Goal: Ask a question

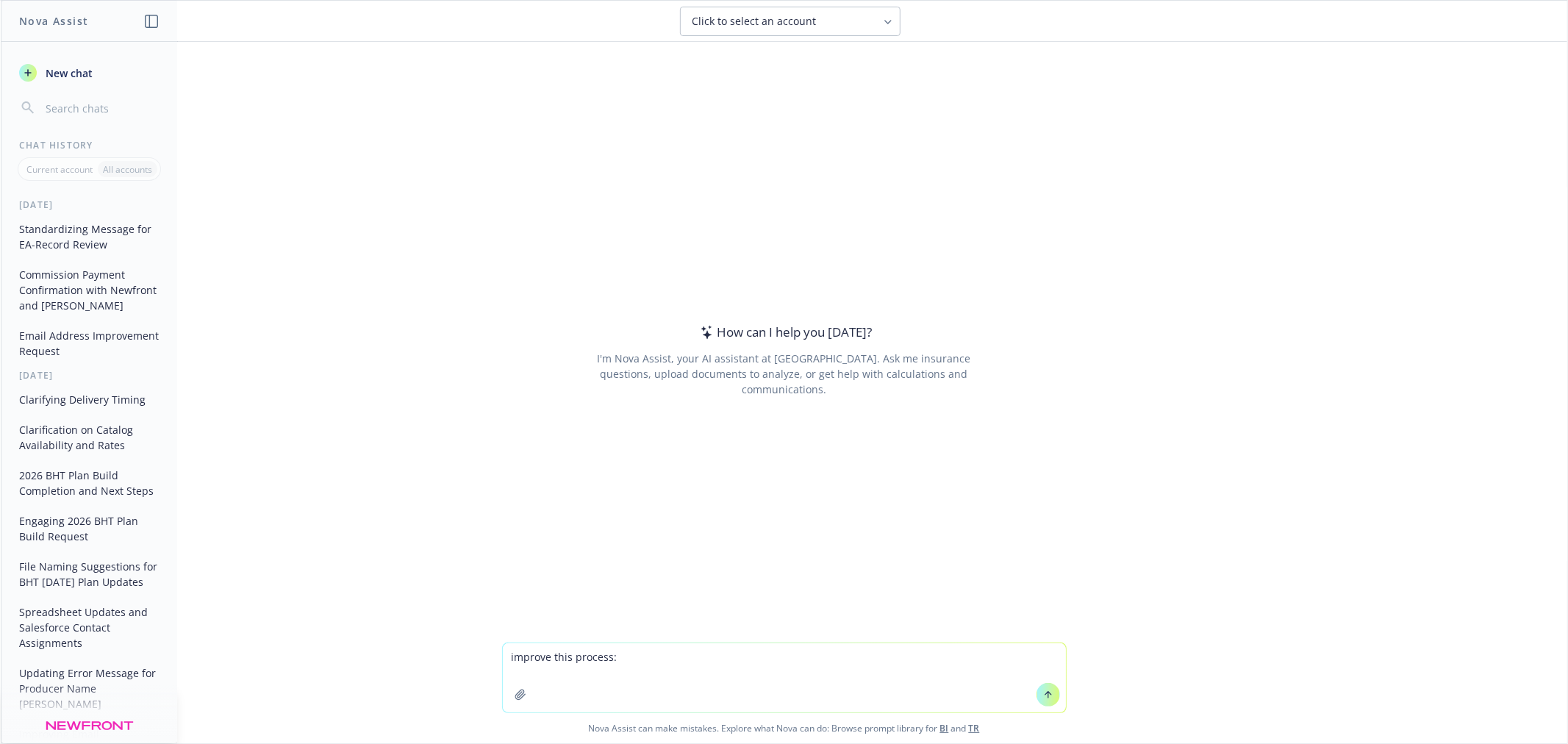
type textarea "loremip dolo sitamet: Cons adipiscin, elitsedd. Ei, temp in utlab et do m aliqu…"
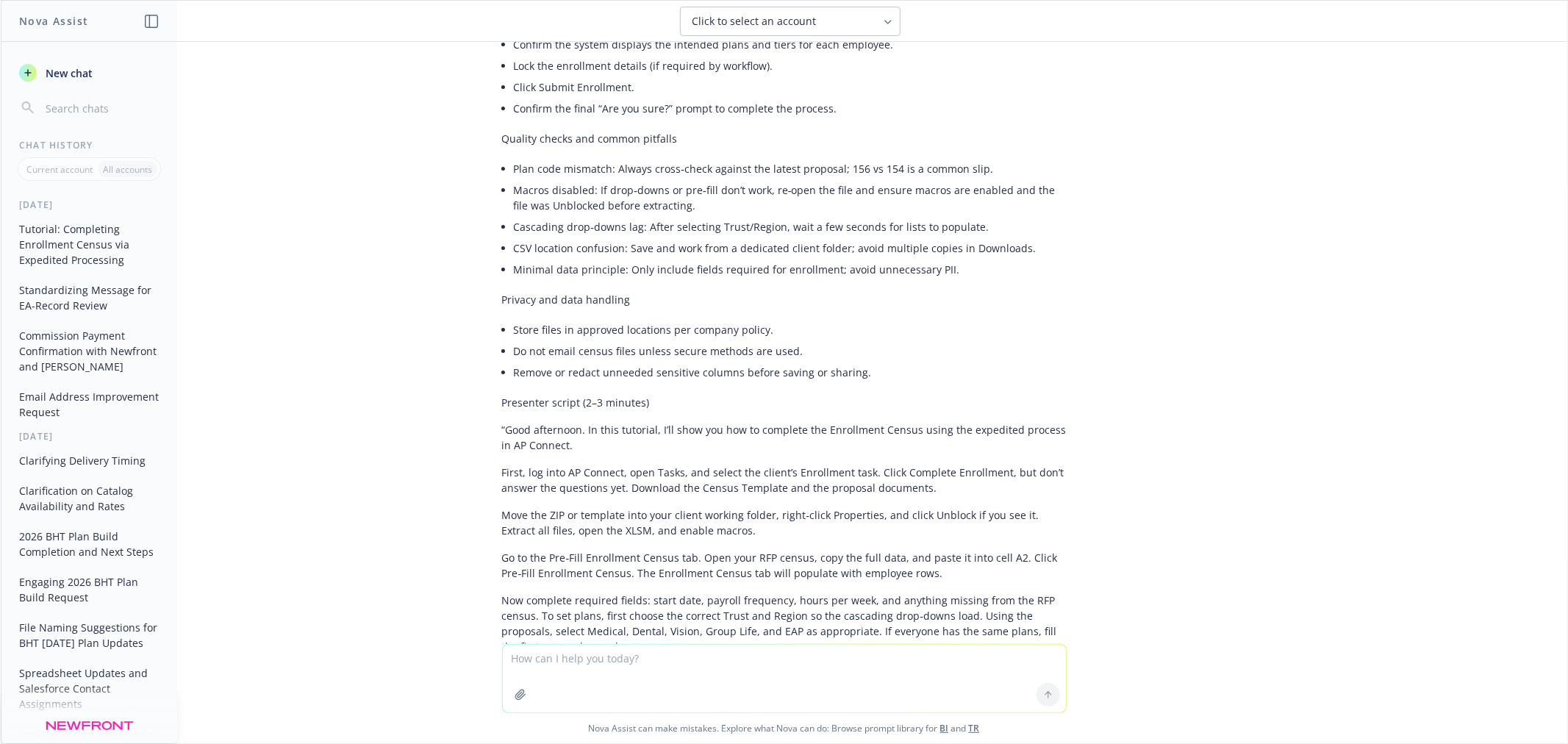
scroll to position [2571, 0]
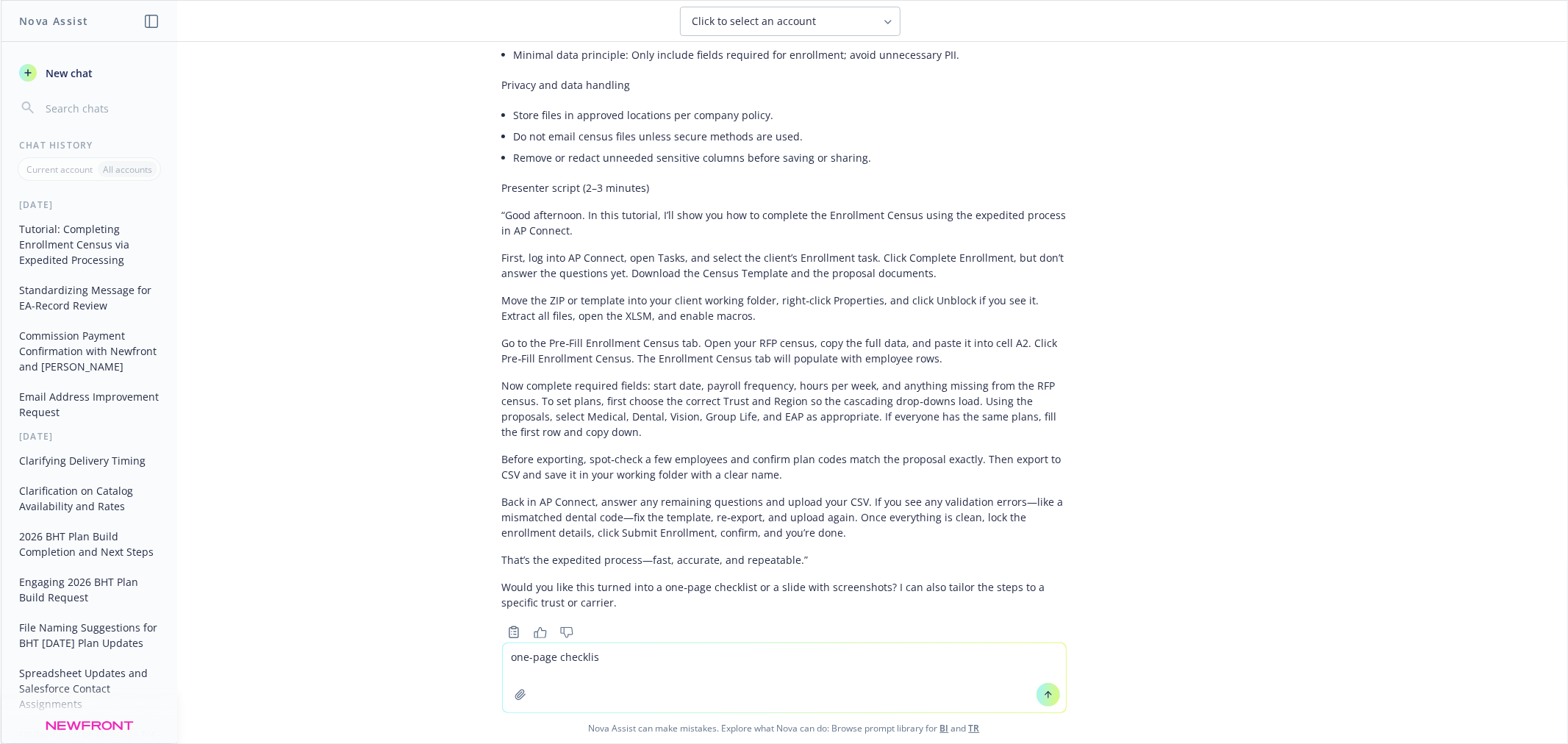
type textarea "one-page checklist"
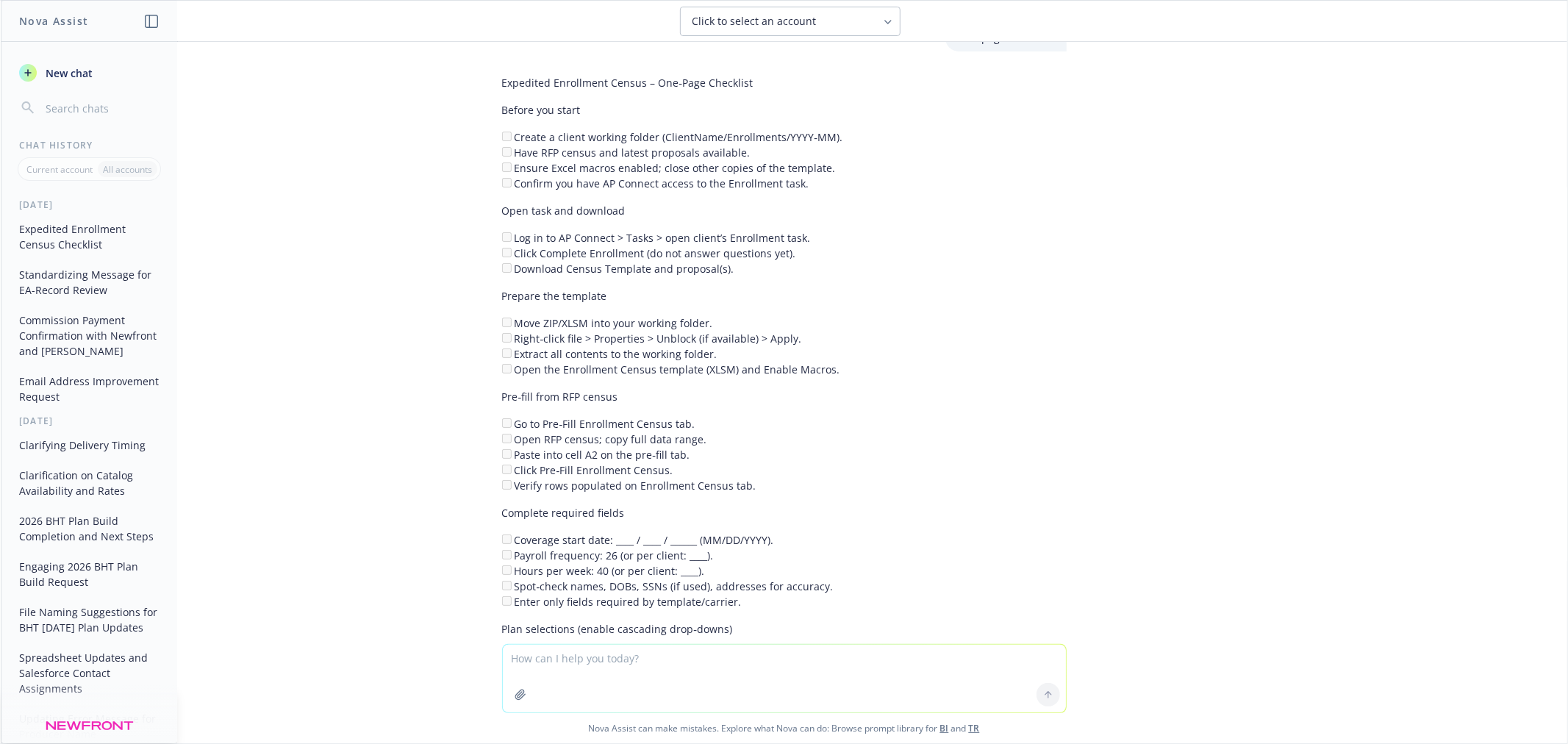
scroll to position [3126, 0]
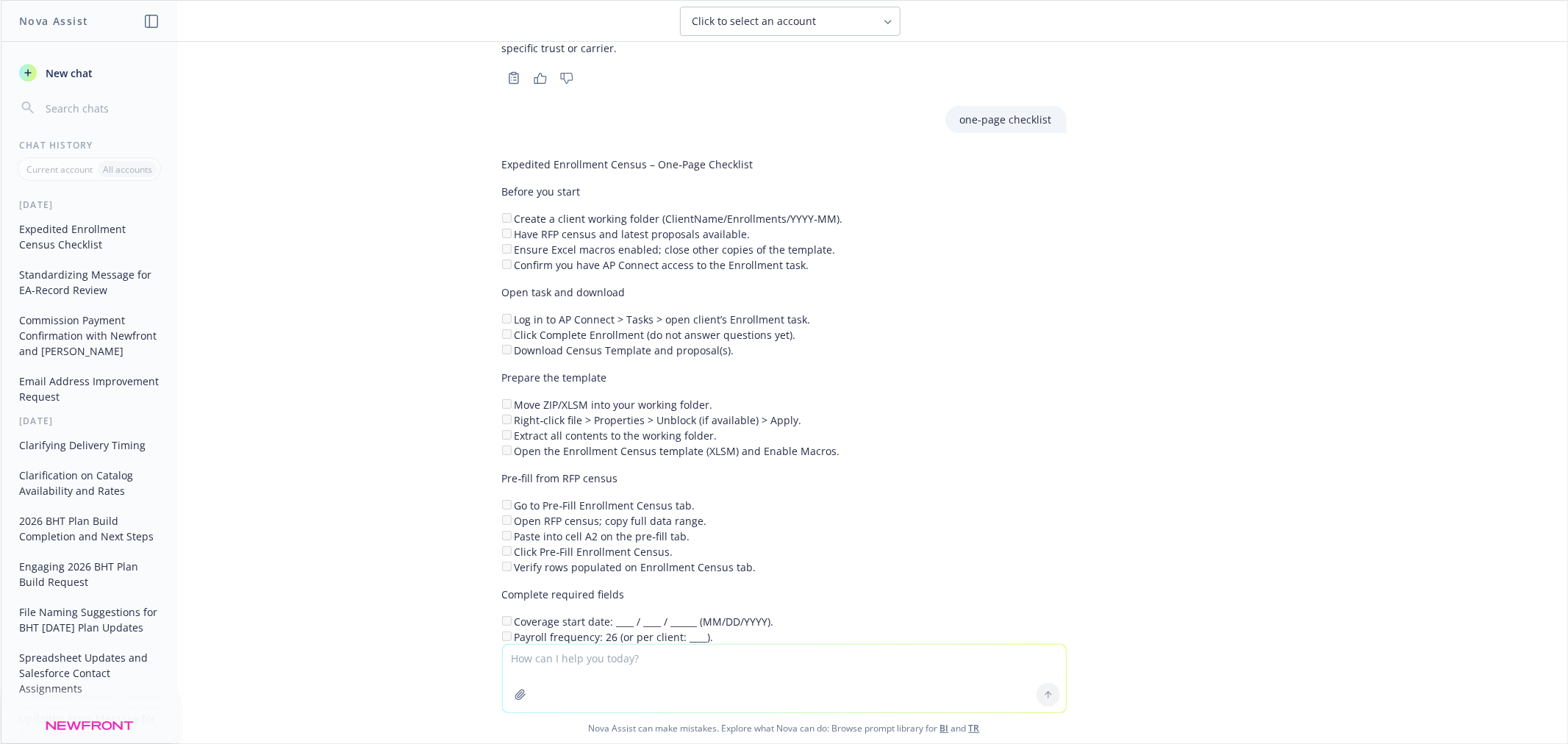
click at [502, 211] on li "Create a client working folder (ClientName/Enrollments/YYYY‑MM)." at bounding box center [784, 219] width 564 height 15
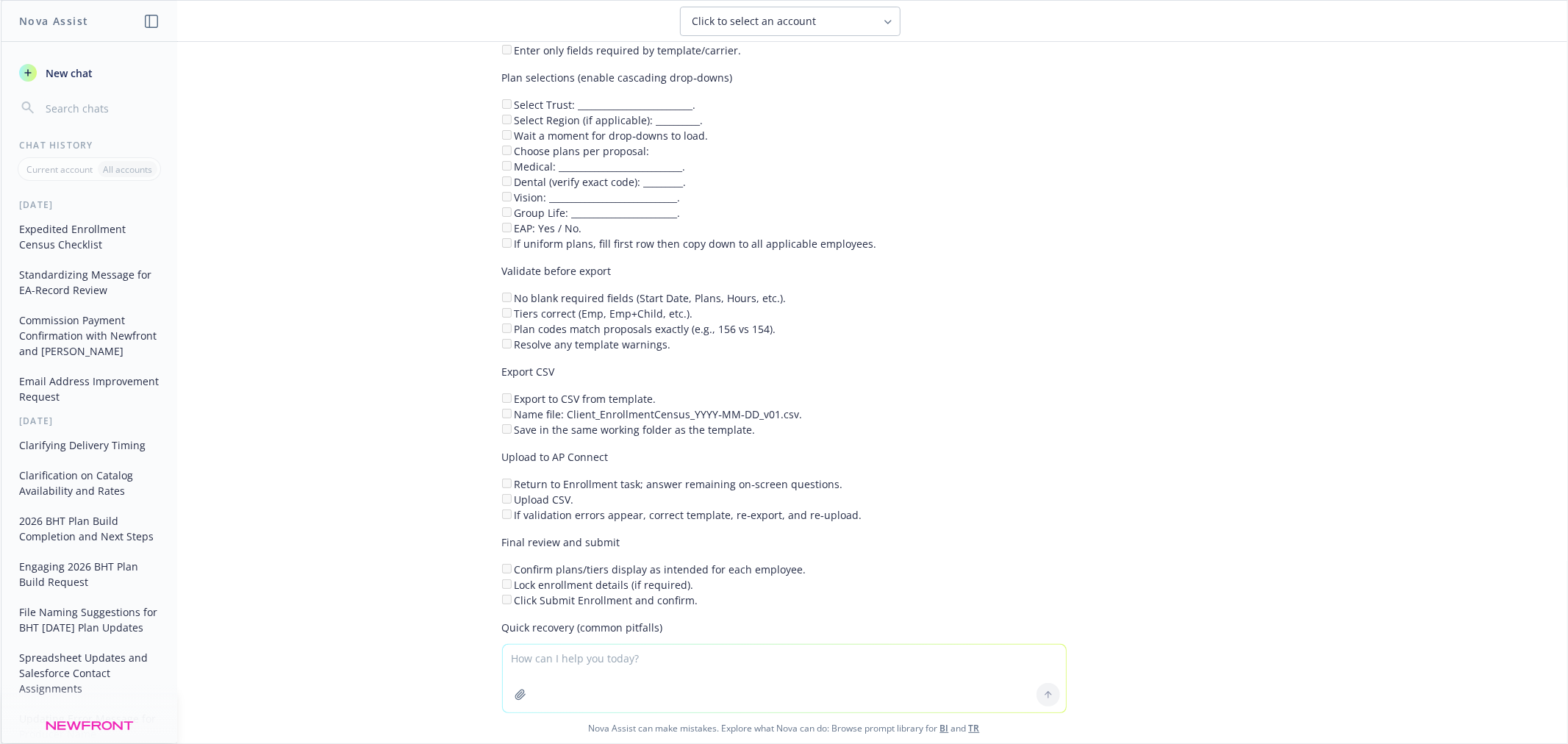
scroll to position [3943, 0]
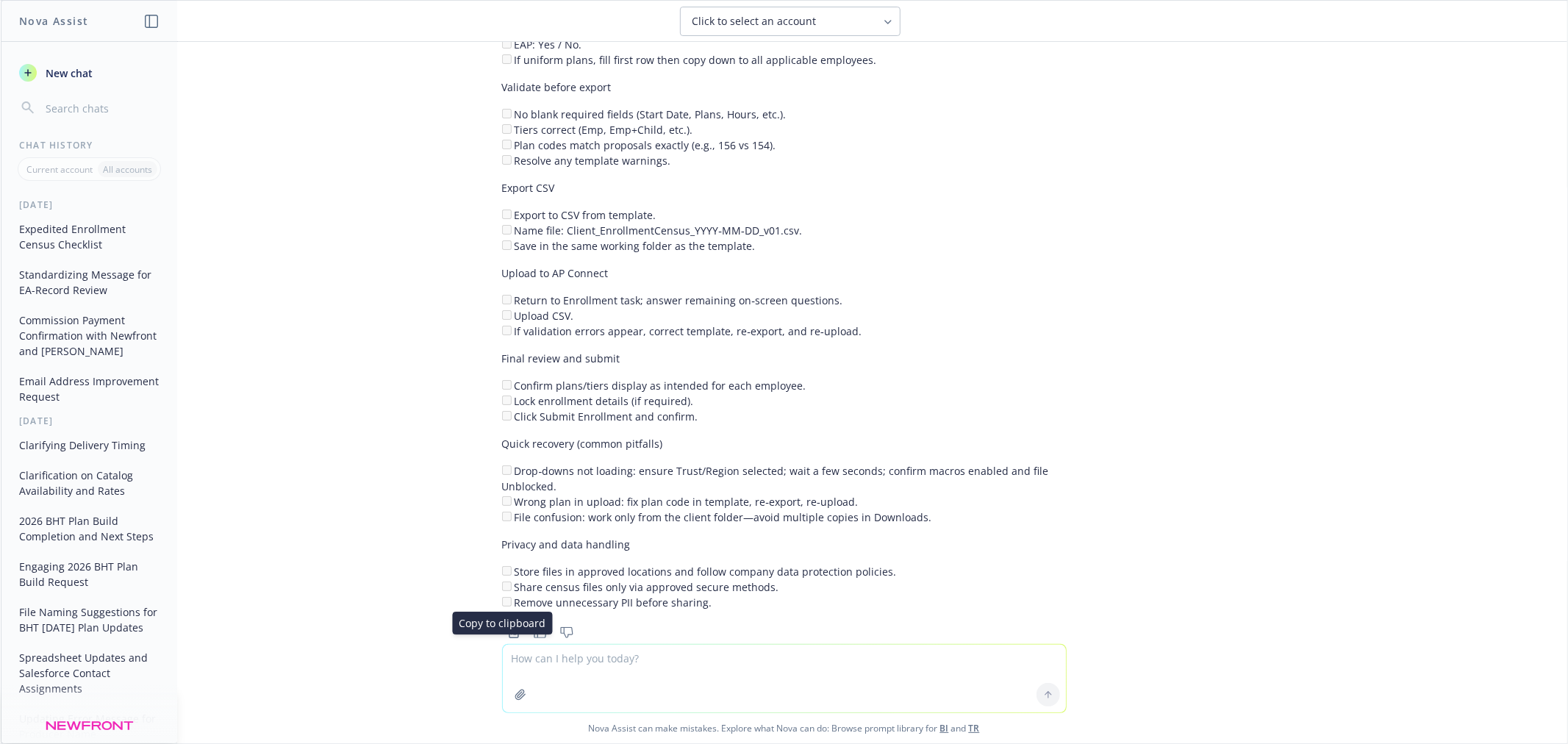
click at [508, 626] on icon "Copy to clipboard" at bounding box center [514, 632] width 13 height 13
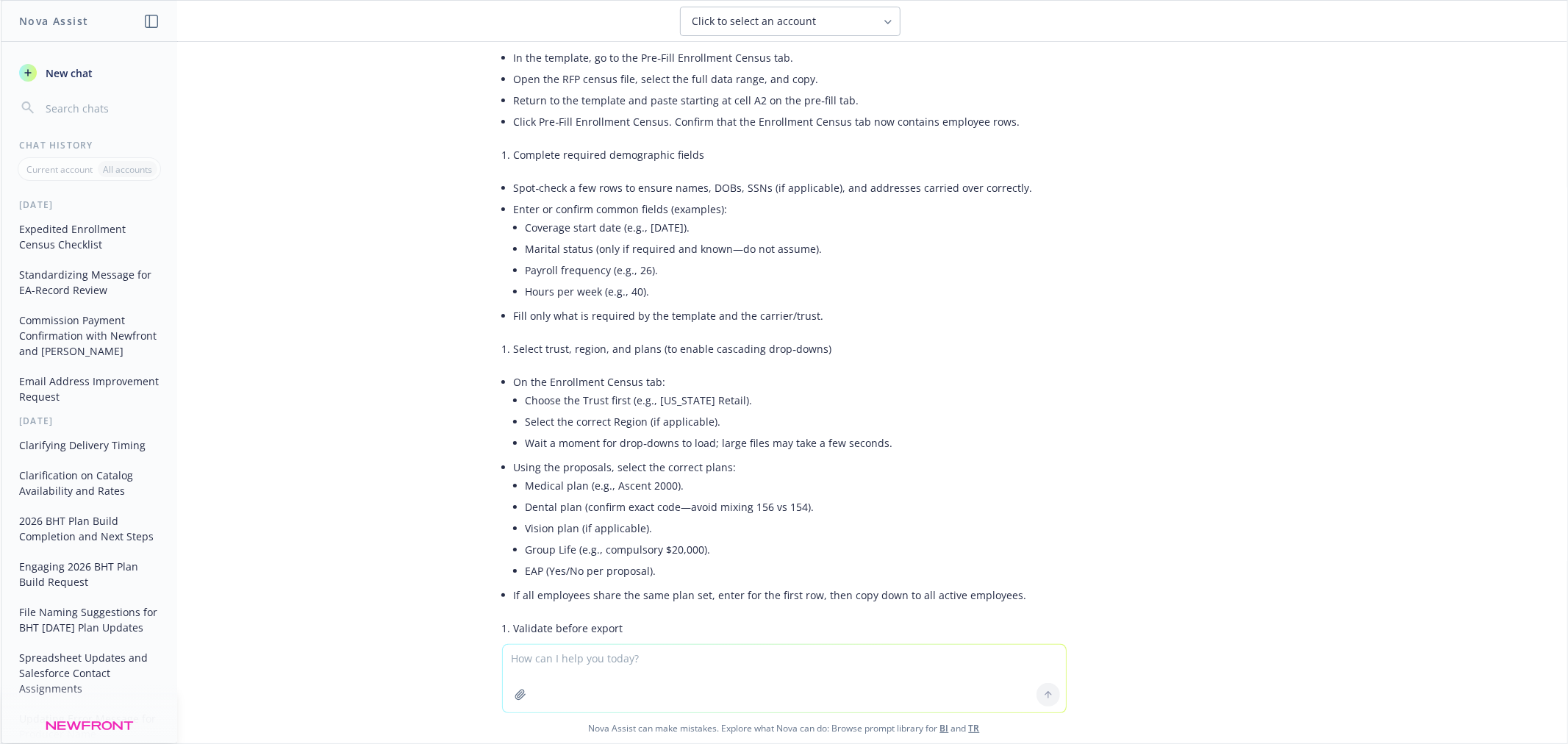
scroll to position [1409, 0]
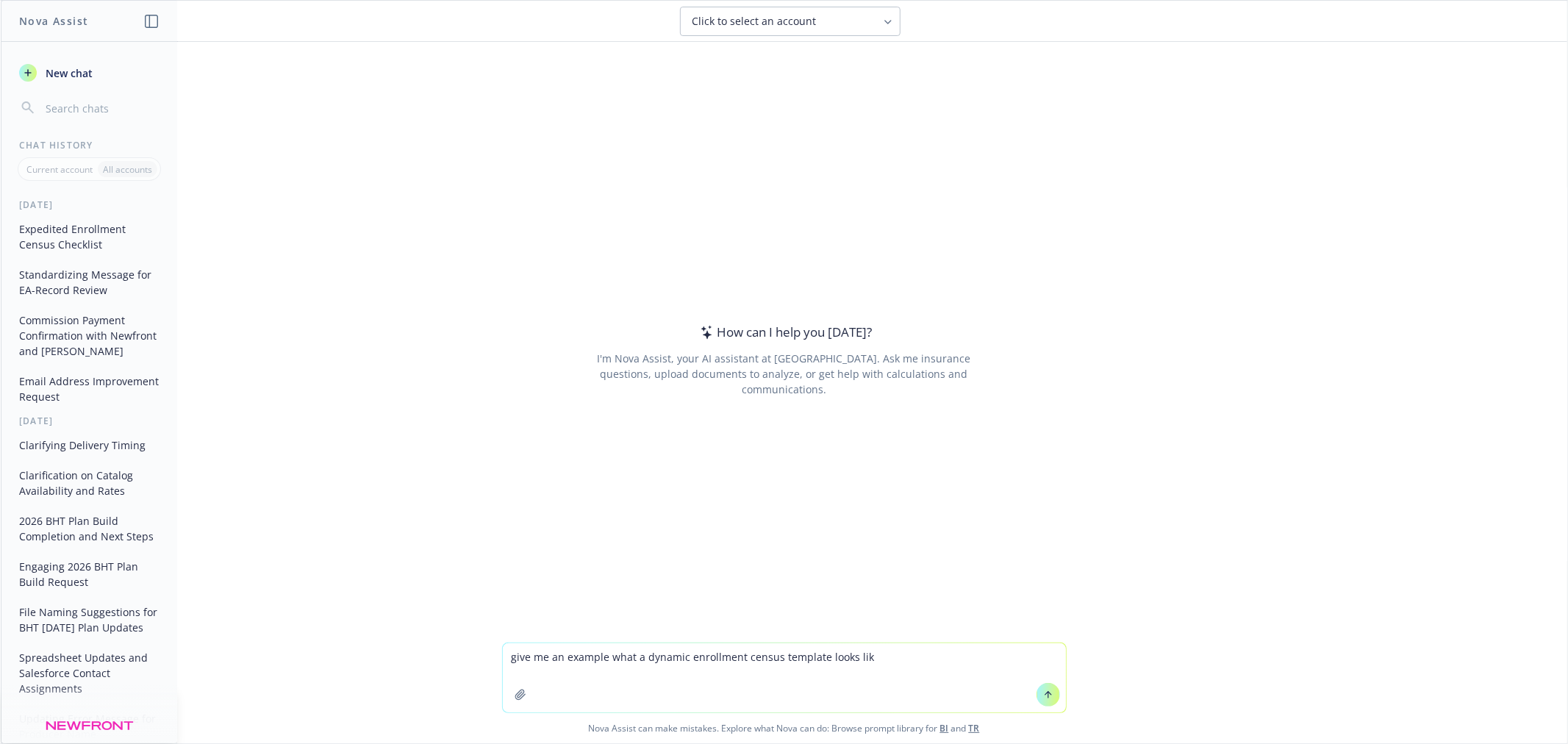
type textarea "give me an example what a dynamic enrollment census template looks like"
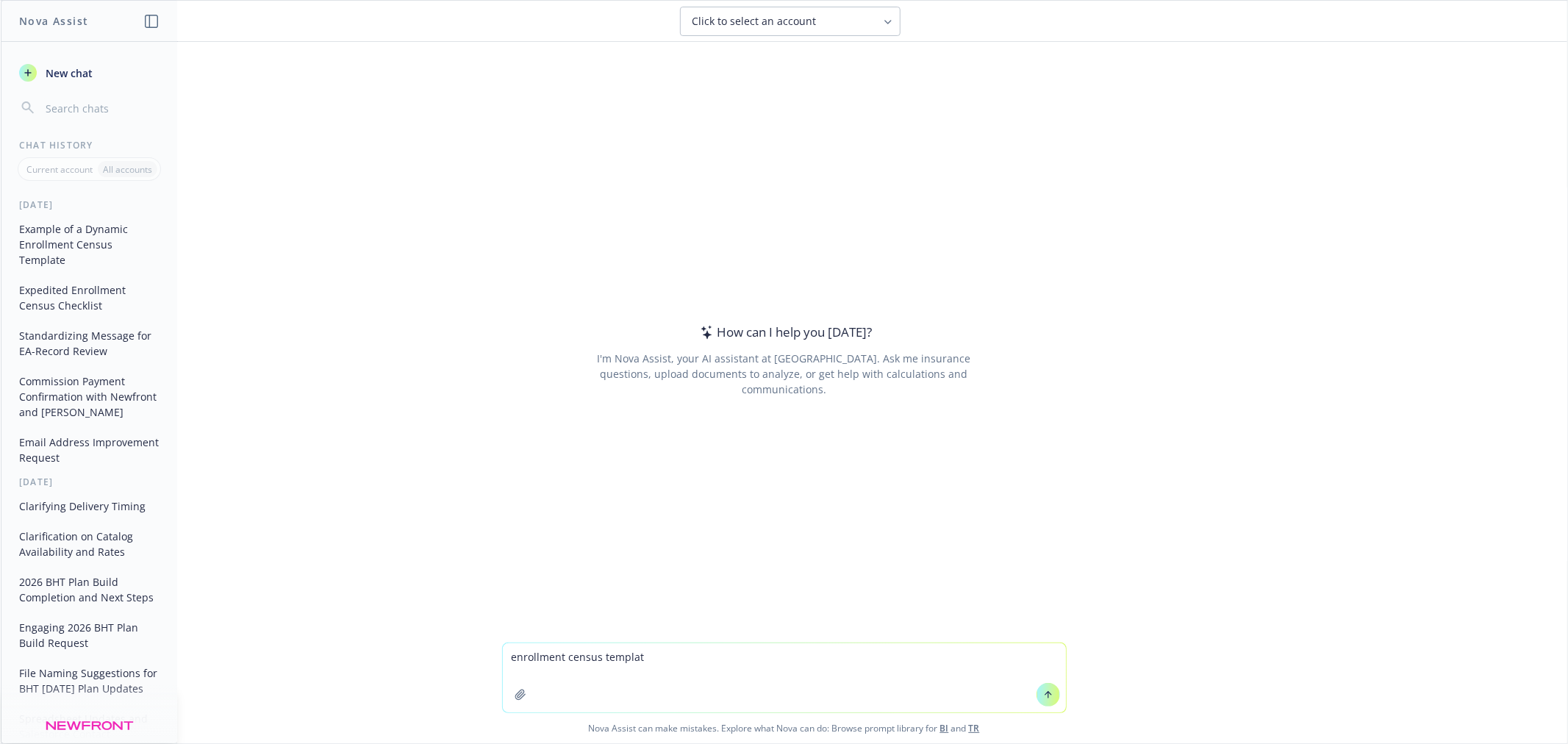
type textarea "enrollment census template"
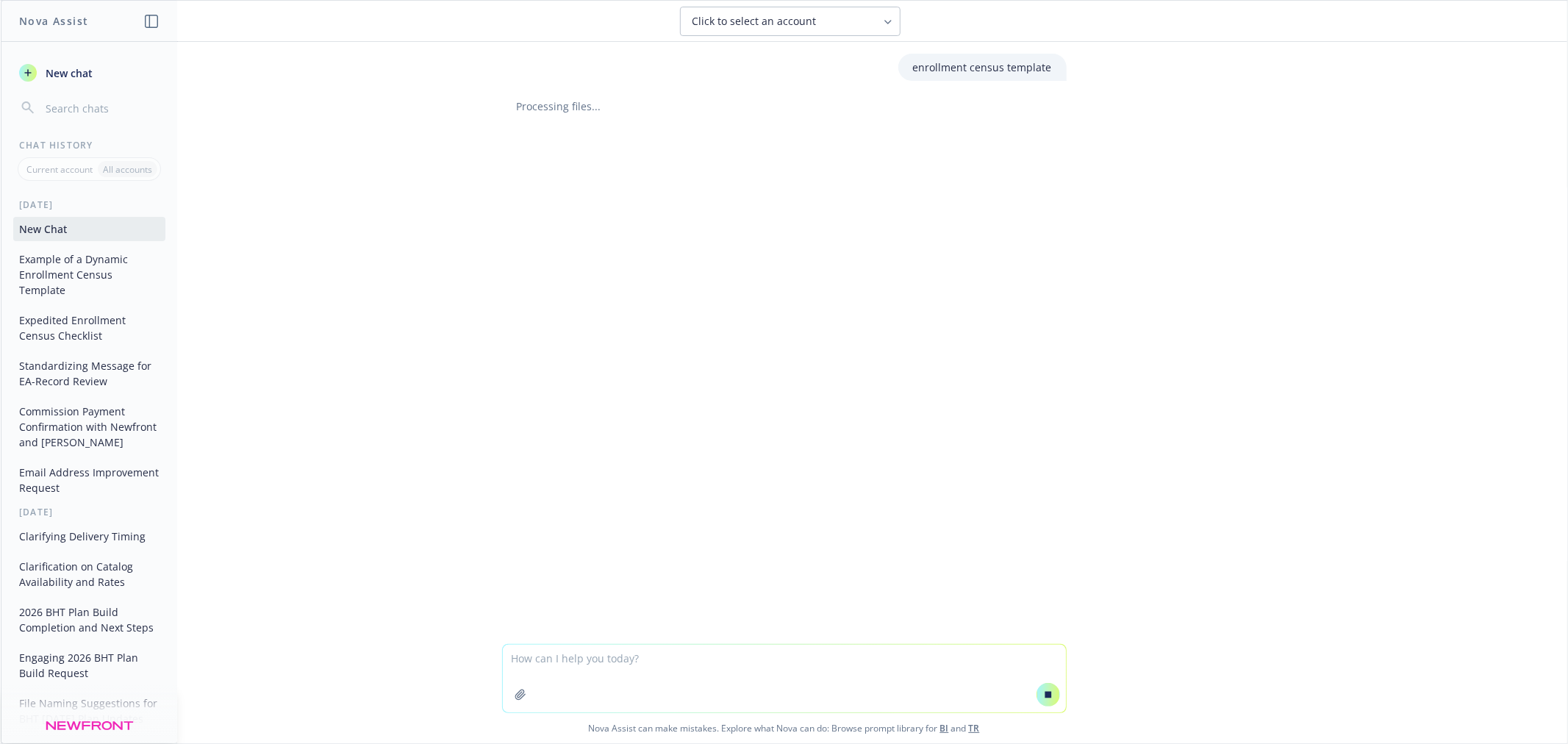
click at [67, 277] on button "Example of a Dynamic Enrollment Census Template" at bounding box center [89, 275] width 152 height 55
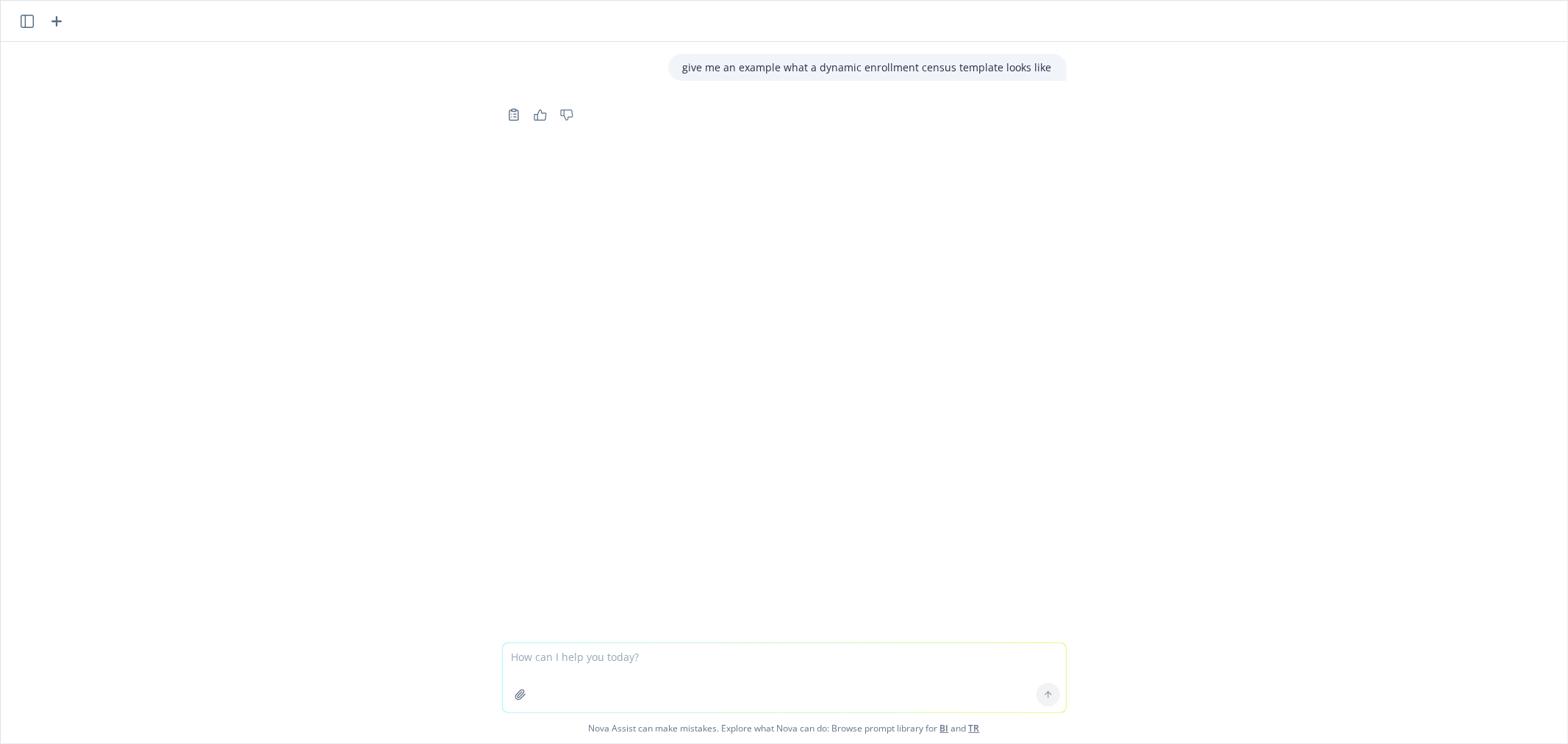
click at [23, 28] on button at bounding box center [27, 21] width 18 height 18
click at [27, 25] on icon "button" at bounding box center [27, 21] width 13 height 13
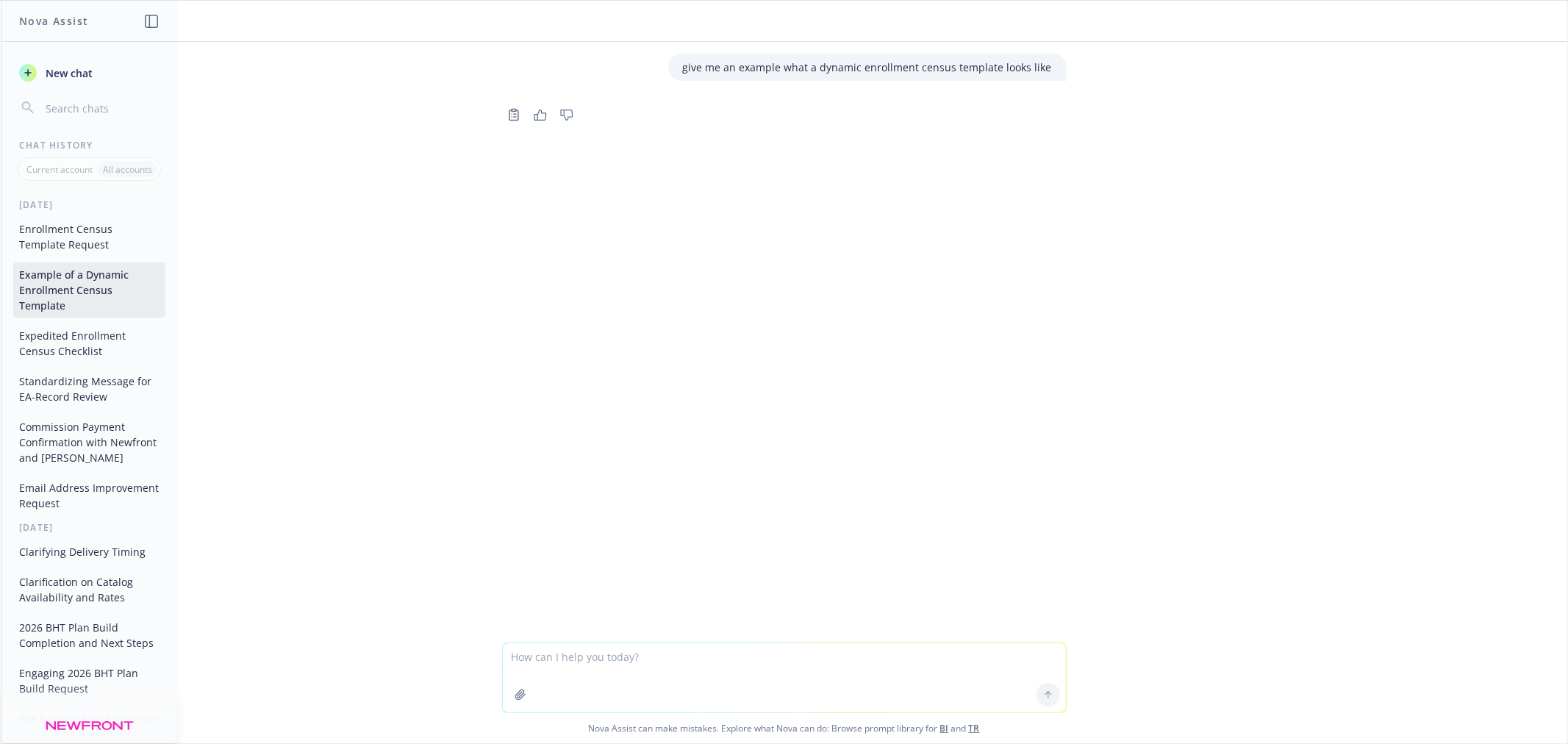
click at [49, 347] on button "Expedited Enrollment Census Checklist" at bounding box center [89, 344] width 152 height 40
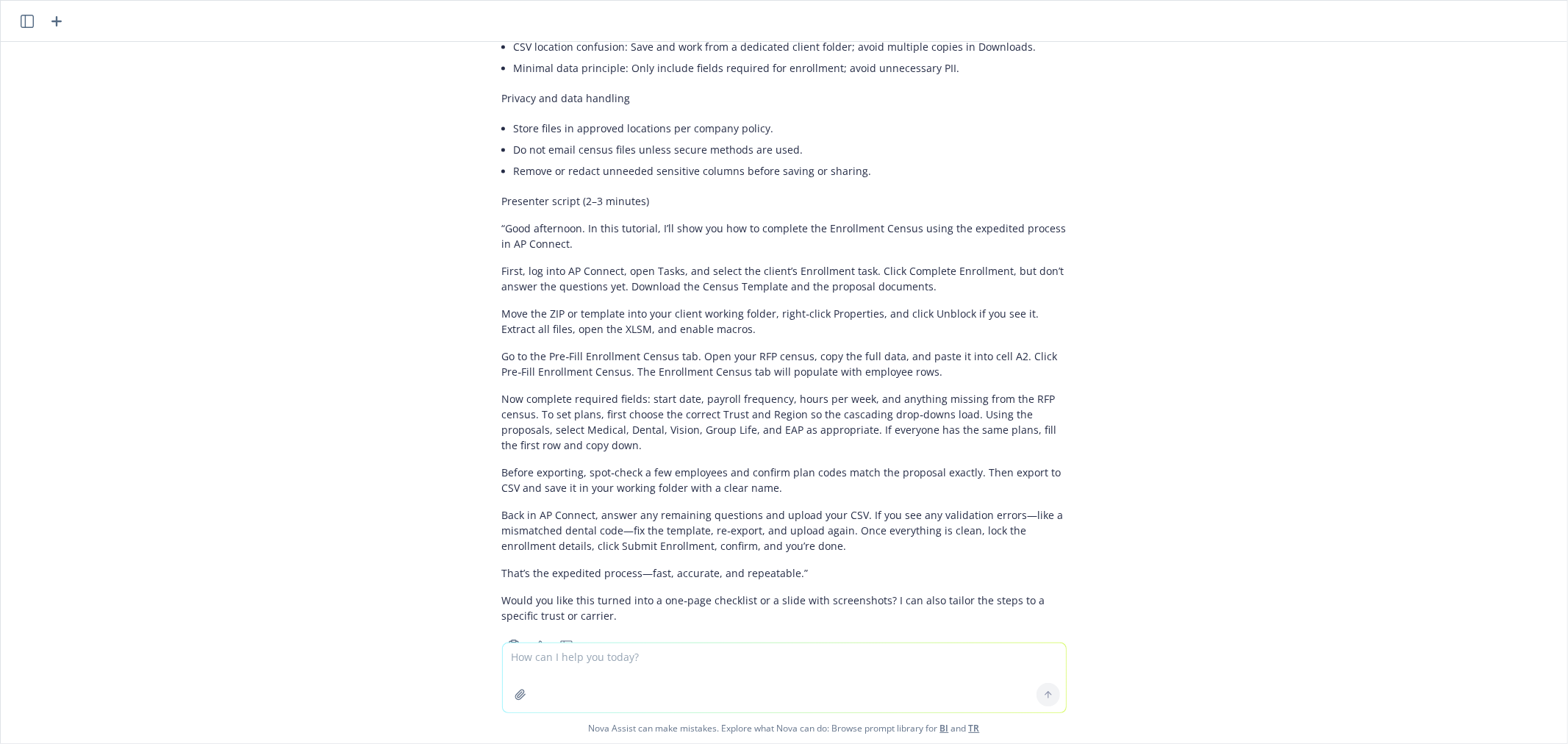
scroll to position [2554, 0]
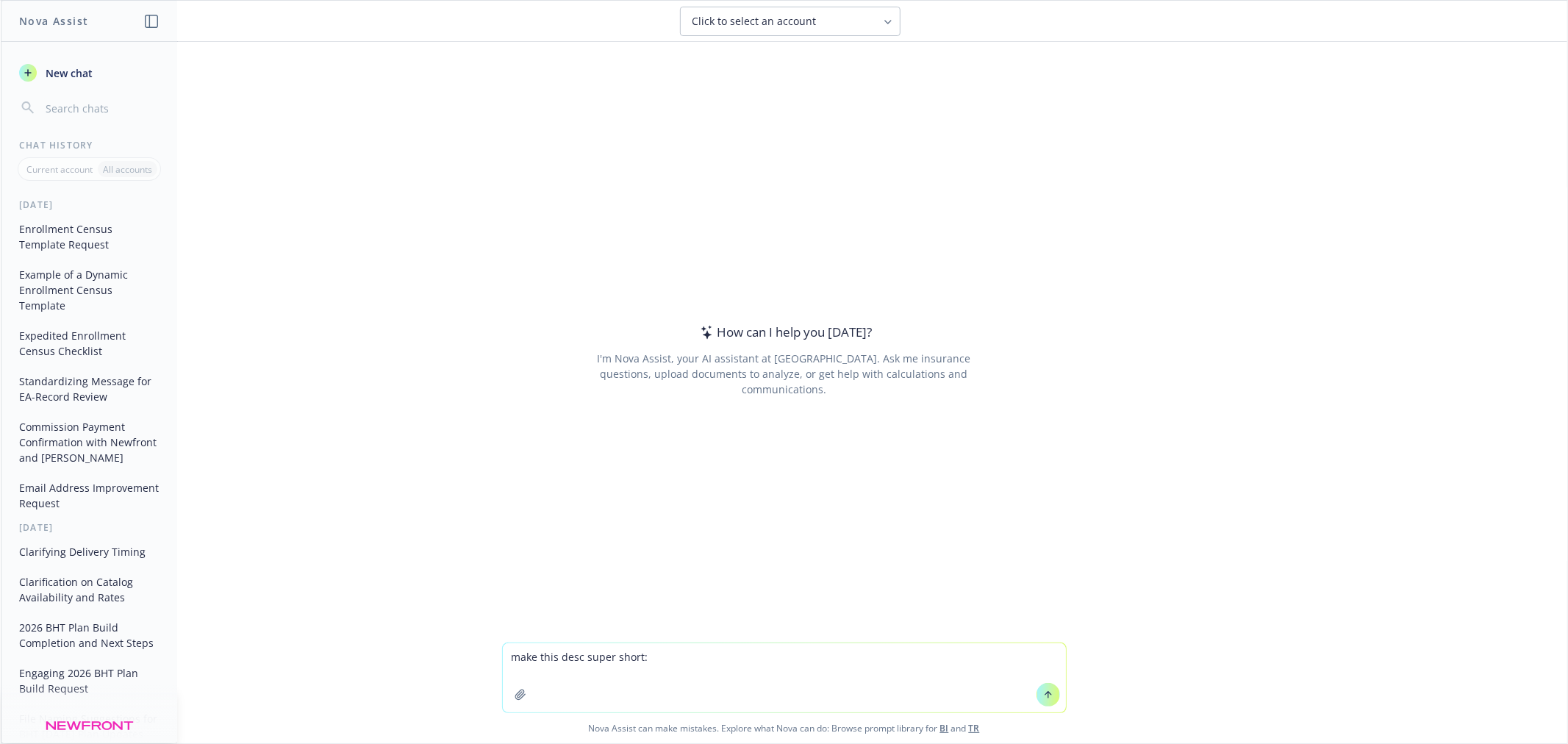
type textarea "make this desc super short: 2025 - changed to 11/2 renewal"
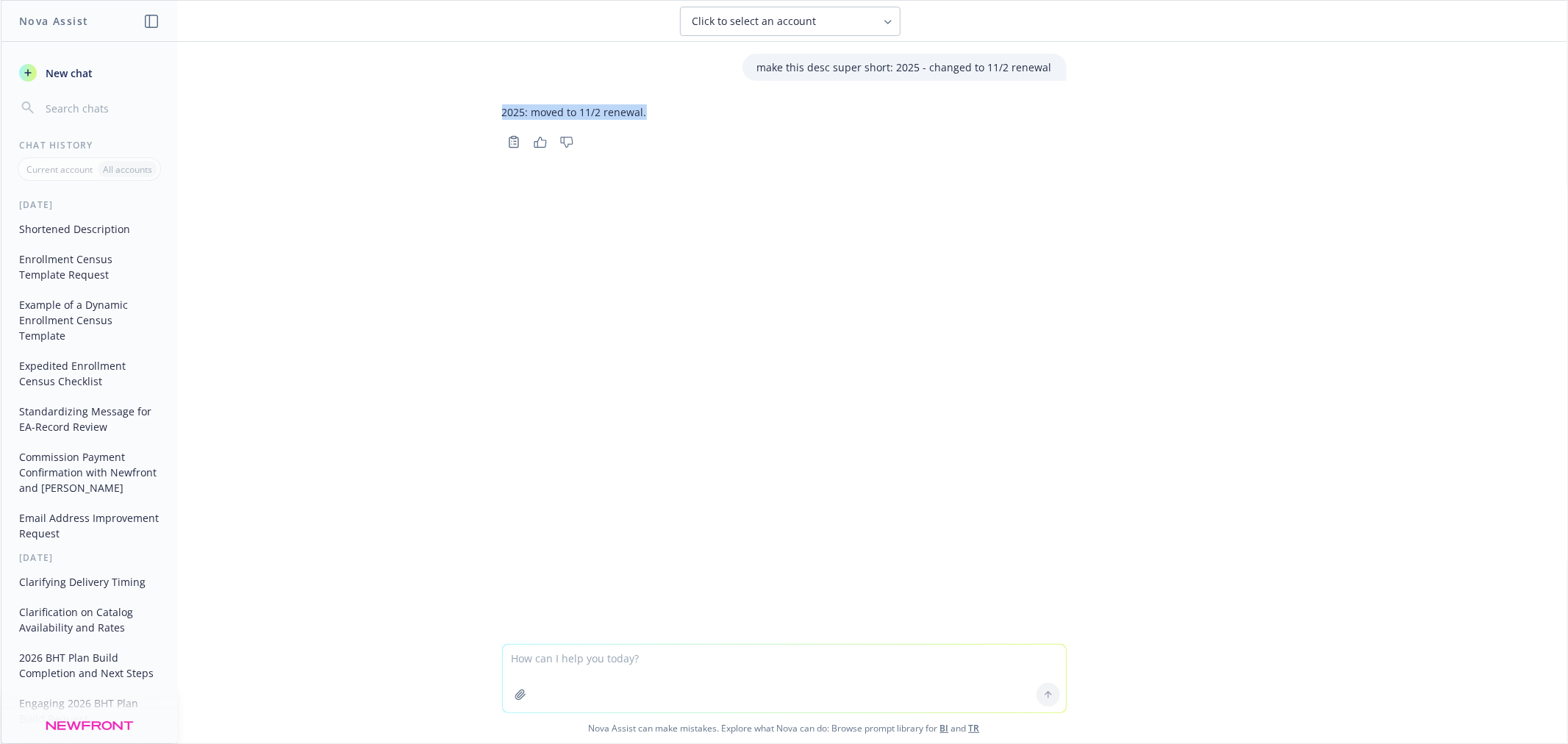
drag, startPoint x: 637, startPoint y: 113, endPoint x: 487, endPoint y: 96, distance: 151.0
click at [487, 96] on div "make this desc super short: 2025 - changed to 11/2 renewal 2025: moved to 11/2 …" at bounding box center [784, 343] width 1566 height 602
copy p "2025: moved to 11/2 renewal."
